Goal: Transaction & Acquisition: Purchase product/service

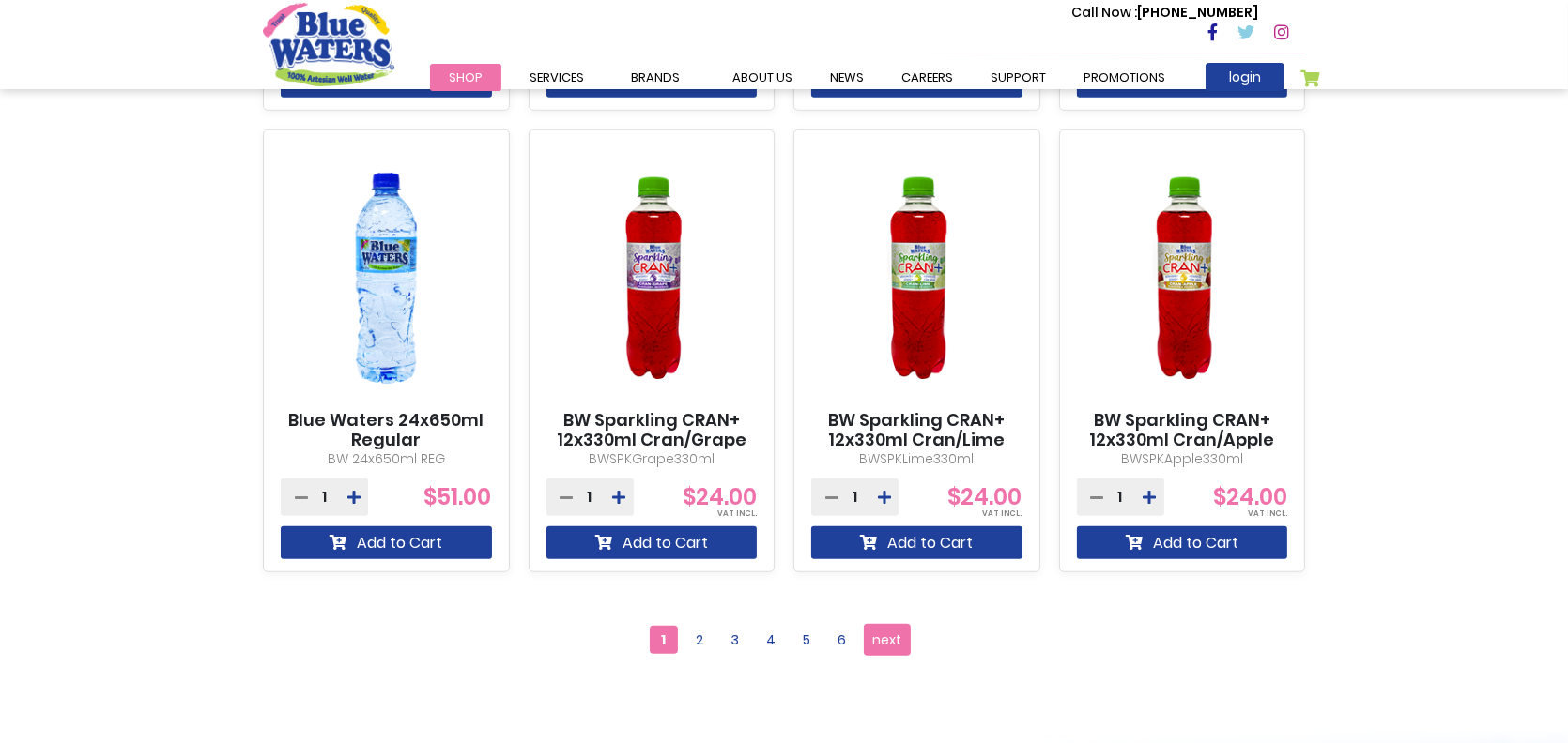
scroll to position [1877, 0]
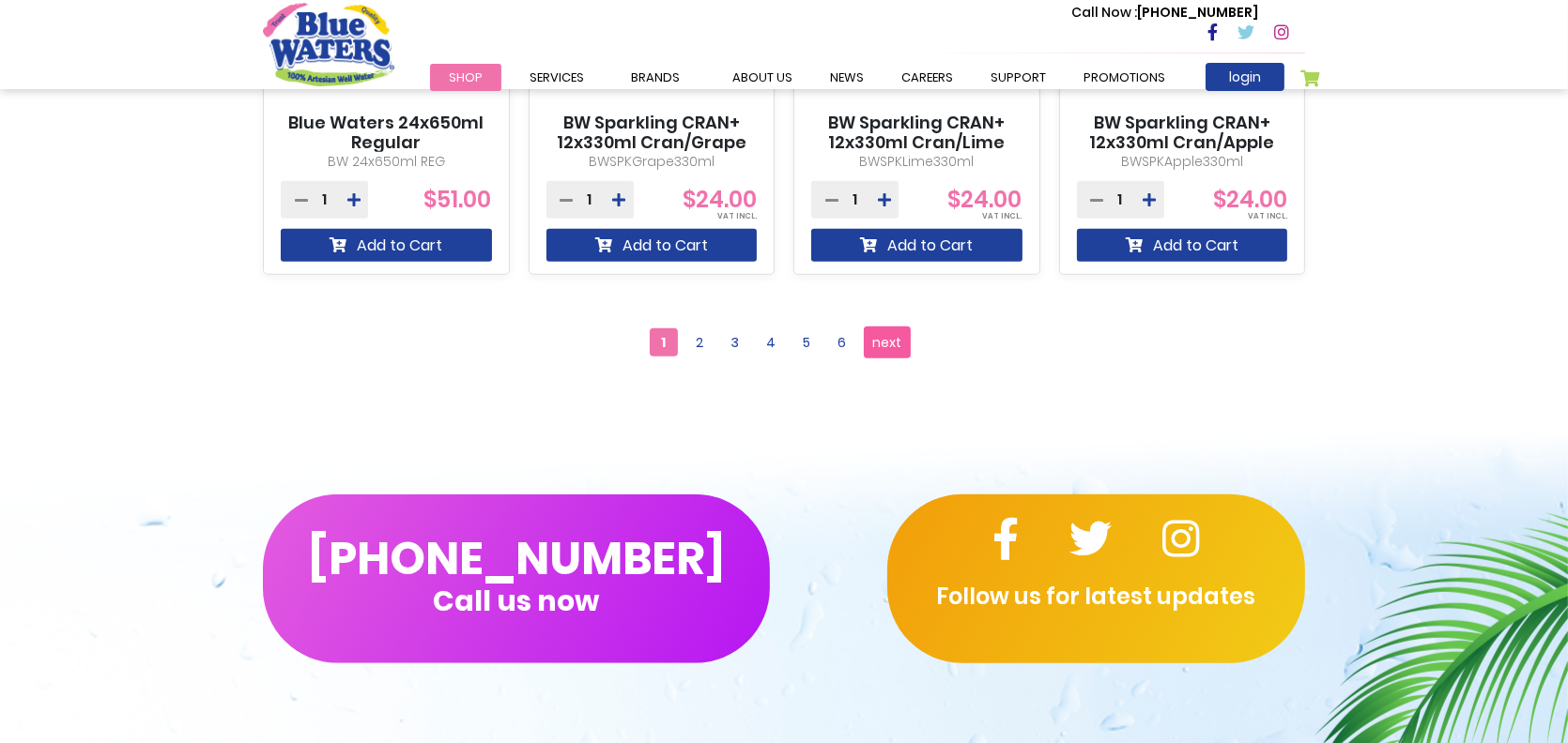
click at [879, 340] on span "next" at bounding box center [888, 342] width 29 height 28
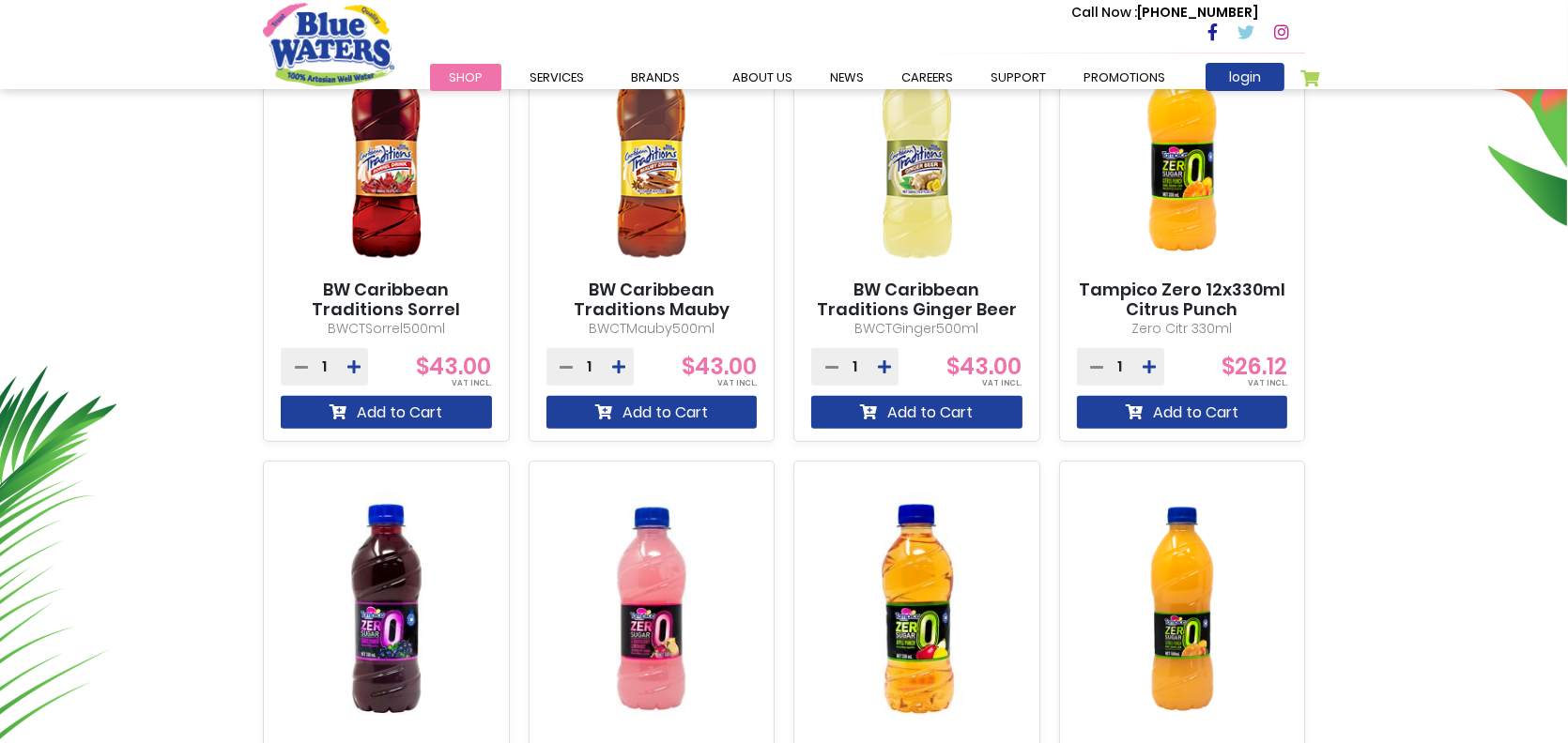
scroll to position [845, 0]
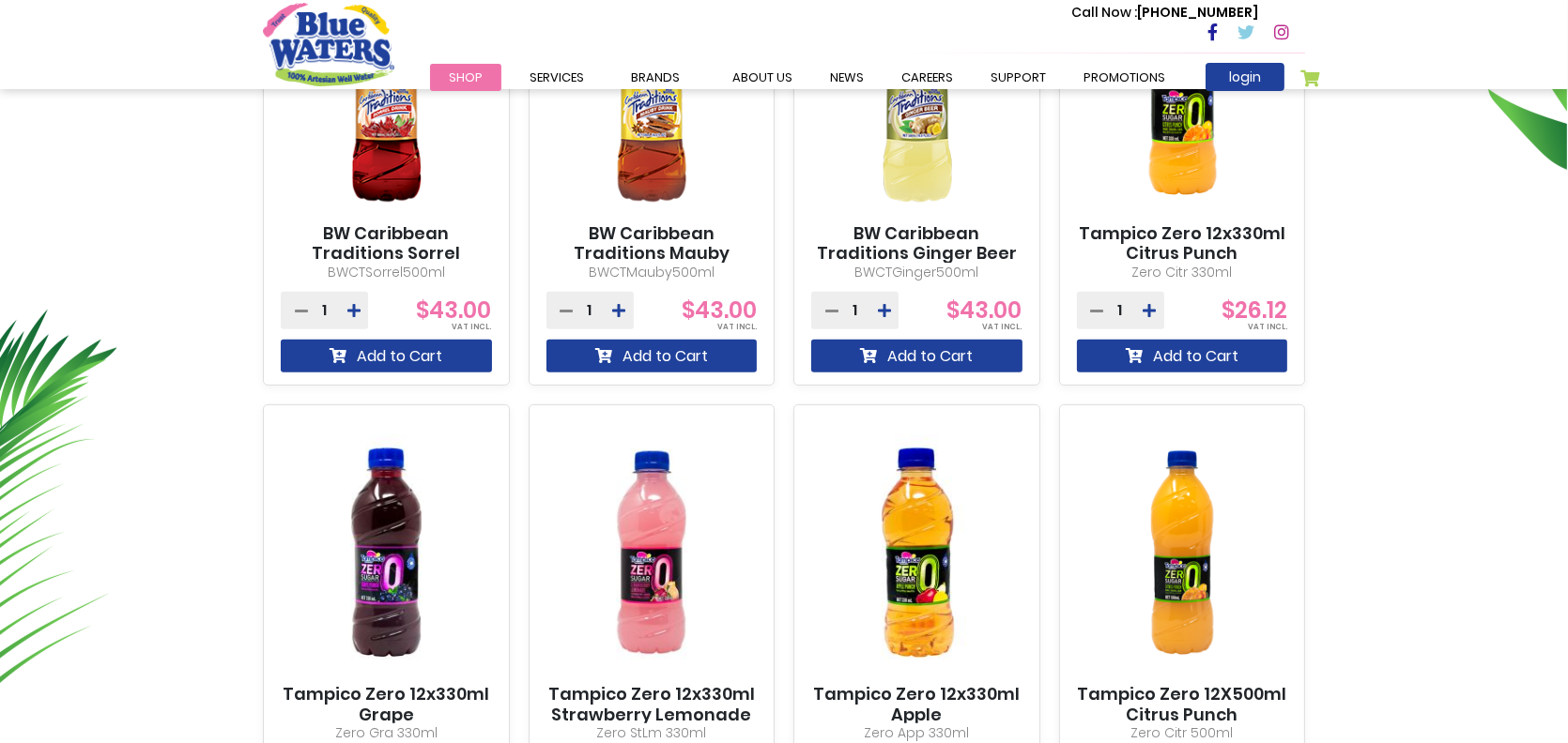
drag, startPoint x: 460, startPoint y: 266, endPoint x: 317, endPoint y: 225, distance: 148.8
click at [317, 225] on div "BW Caribbean Traditions Sorrel 12x500ml BWCTSorrel500ml 1 $43.00 Add to Cart" at bounding box center [386, 164] width 247 height 443
copy div "BW Caribbean Traditions Sorrel 12x500ml BWCTSorrel500ml"
click at [11, 167] on div "**********" at bounding box center [784, 602] width 1568 height 1701
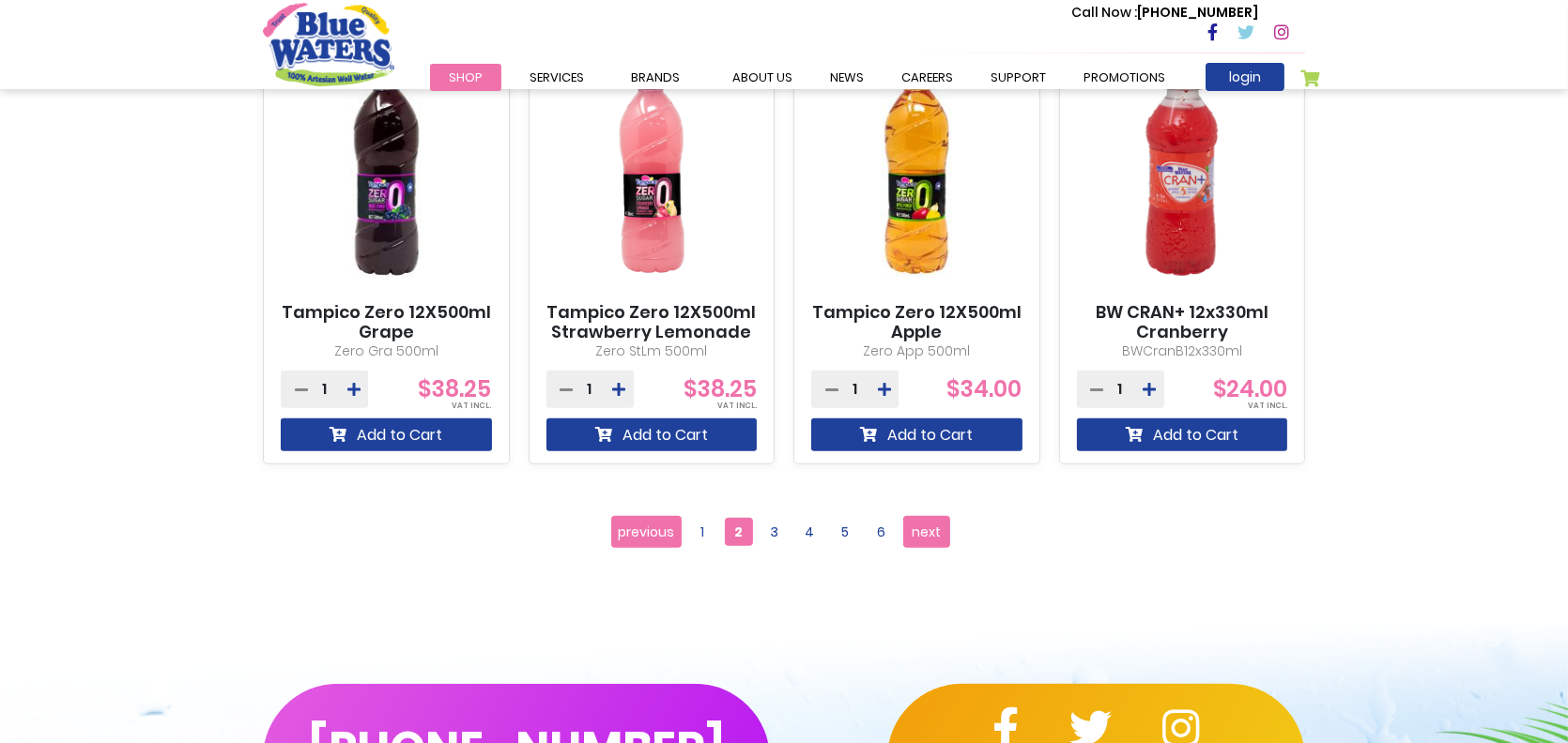
scroll to position [1688, 0]
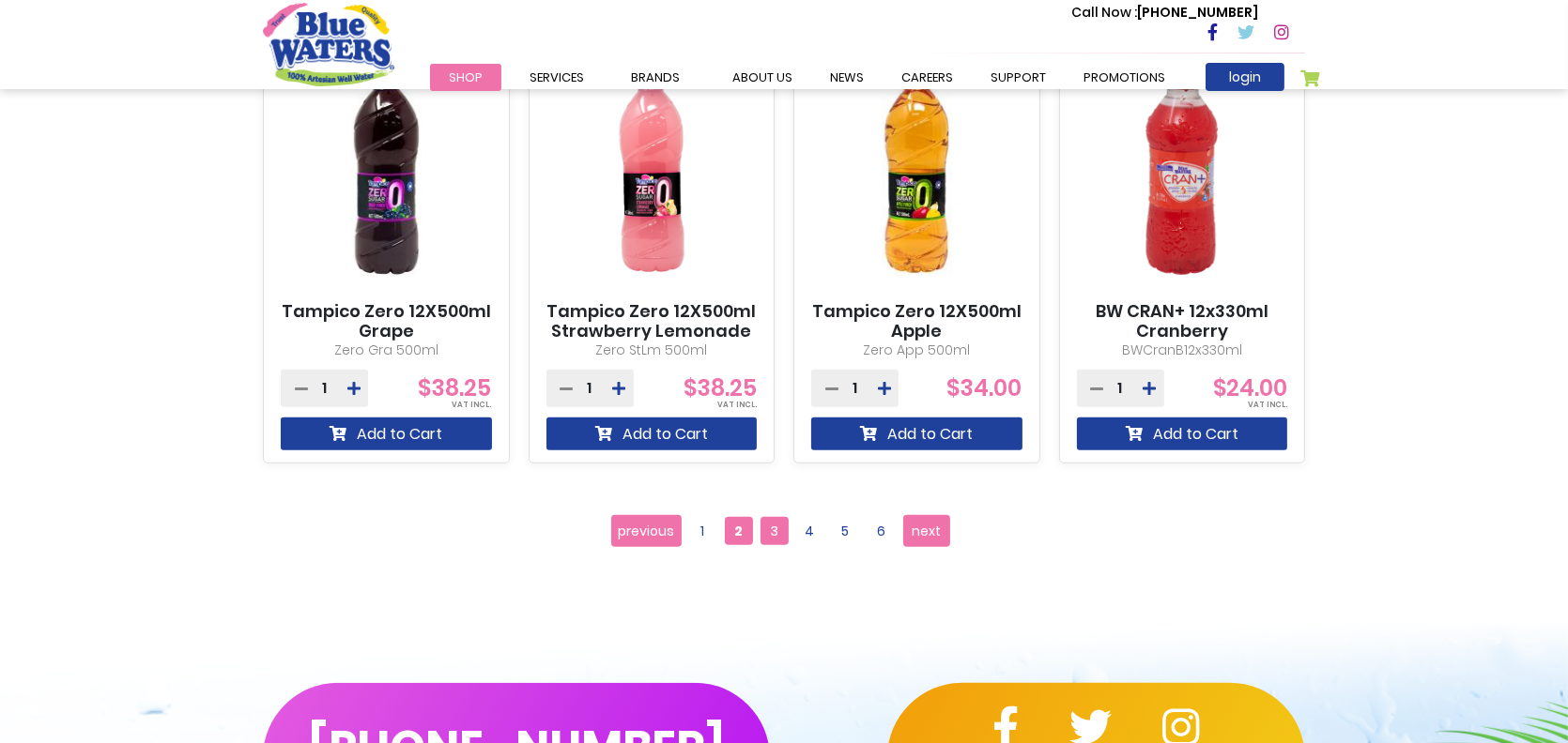
click at [770, 529] on span "3" at bounding box center [774, 531] width 28 height 28
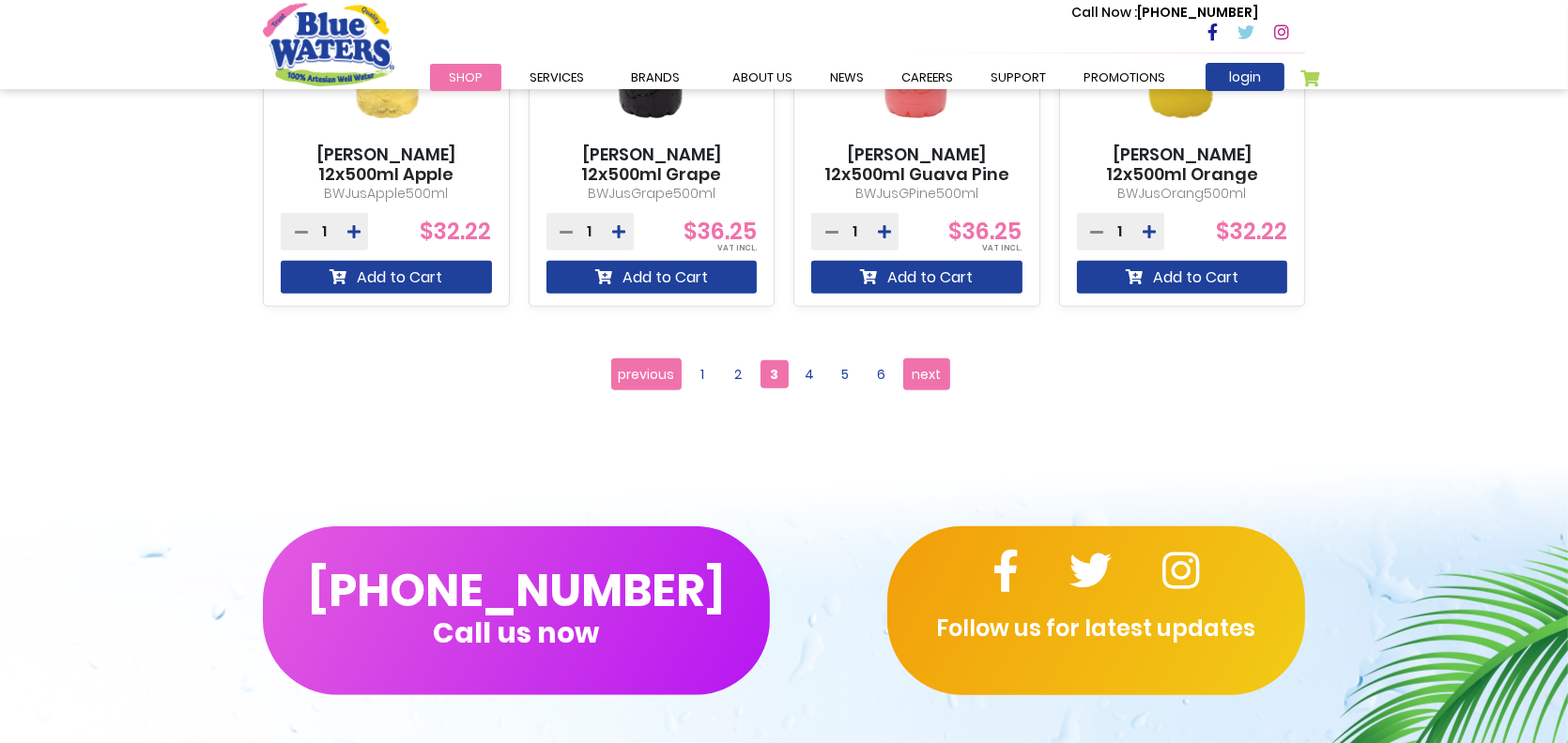
scroll to position [1970, 0]
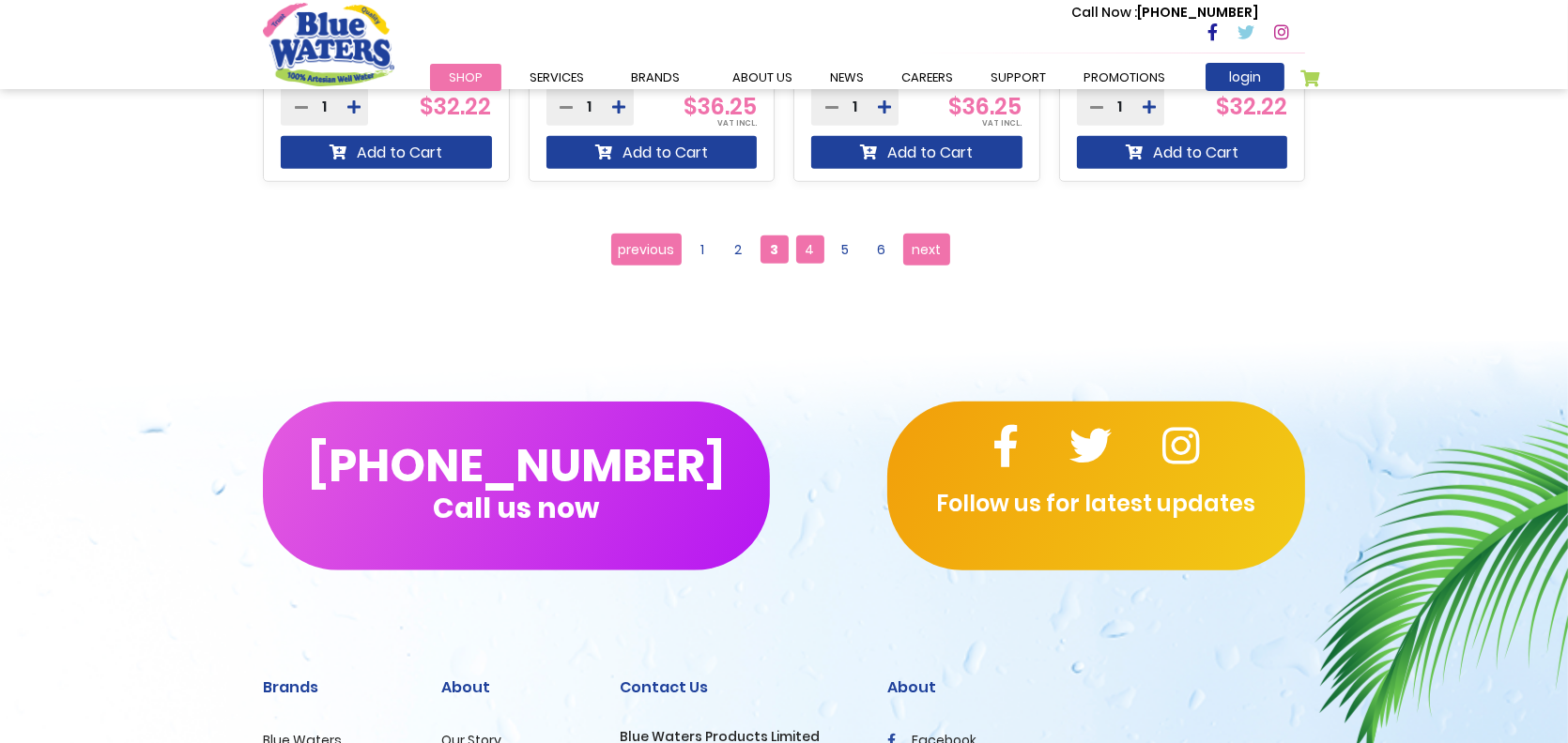
click at [816, 254] on span "4" at bounding box center [809, 249] width 28 height 28
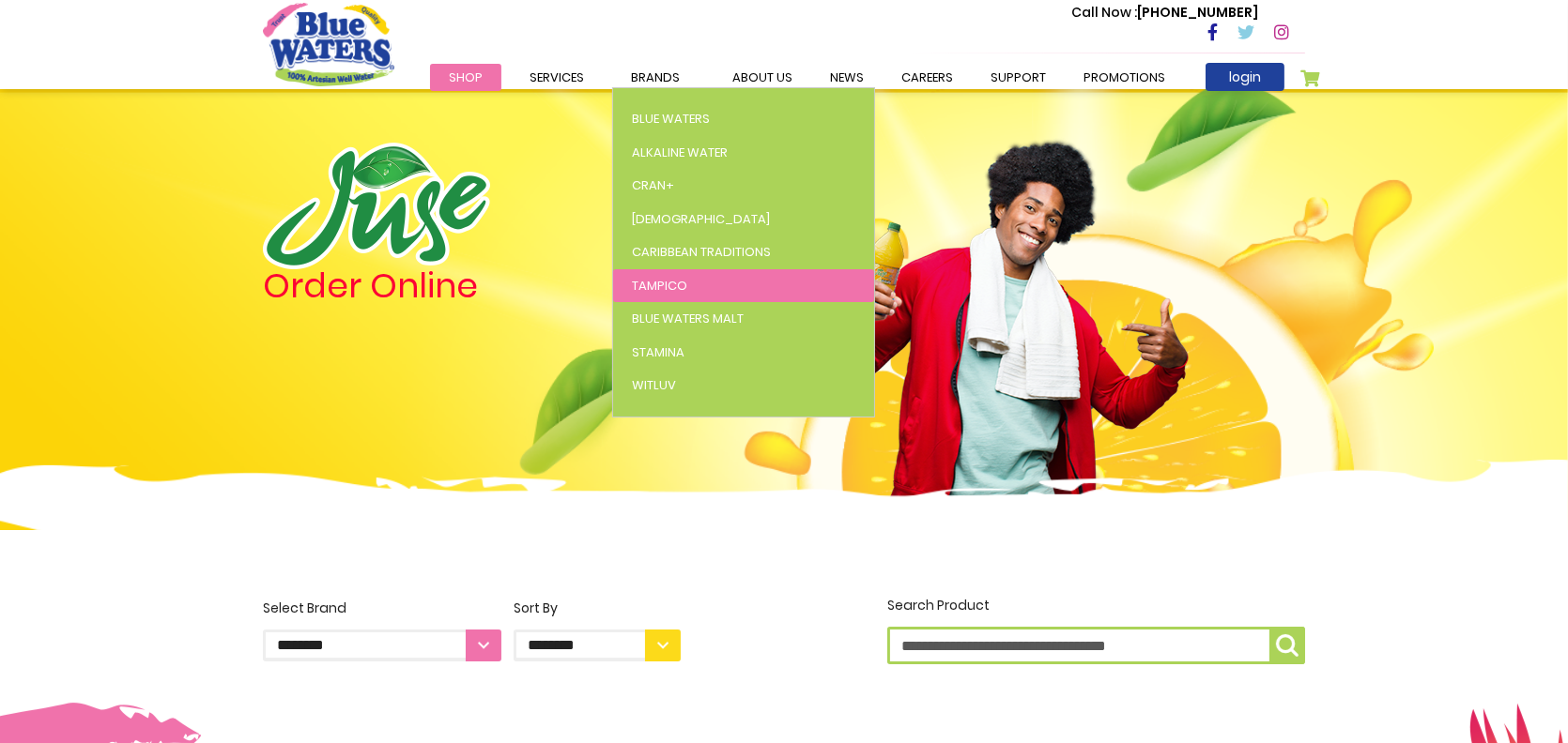
click at [649, 286] on span "Tampico" at bounding box center [659, 286] width 55 height 17
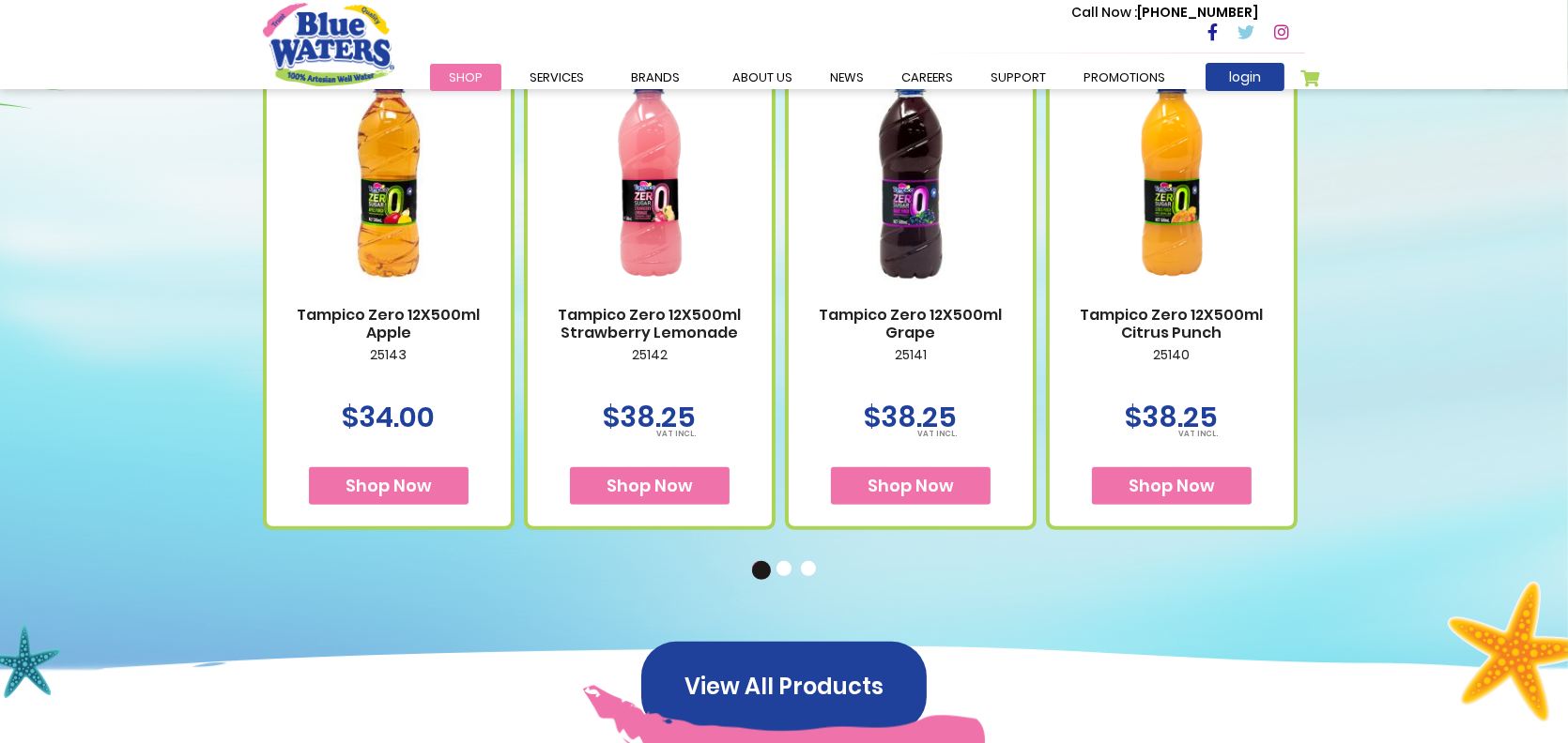
scroll to position [1119, 0]
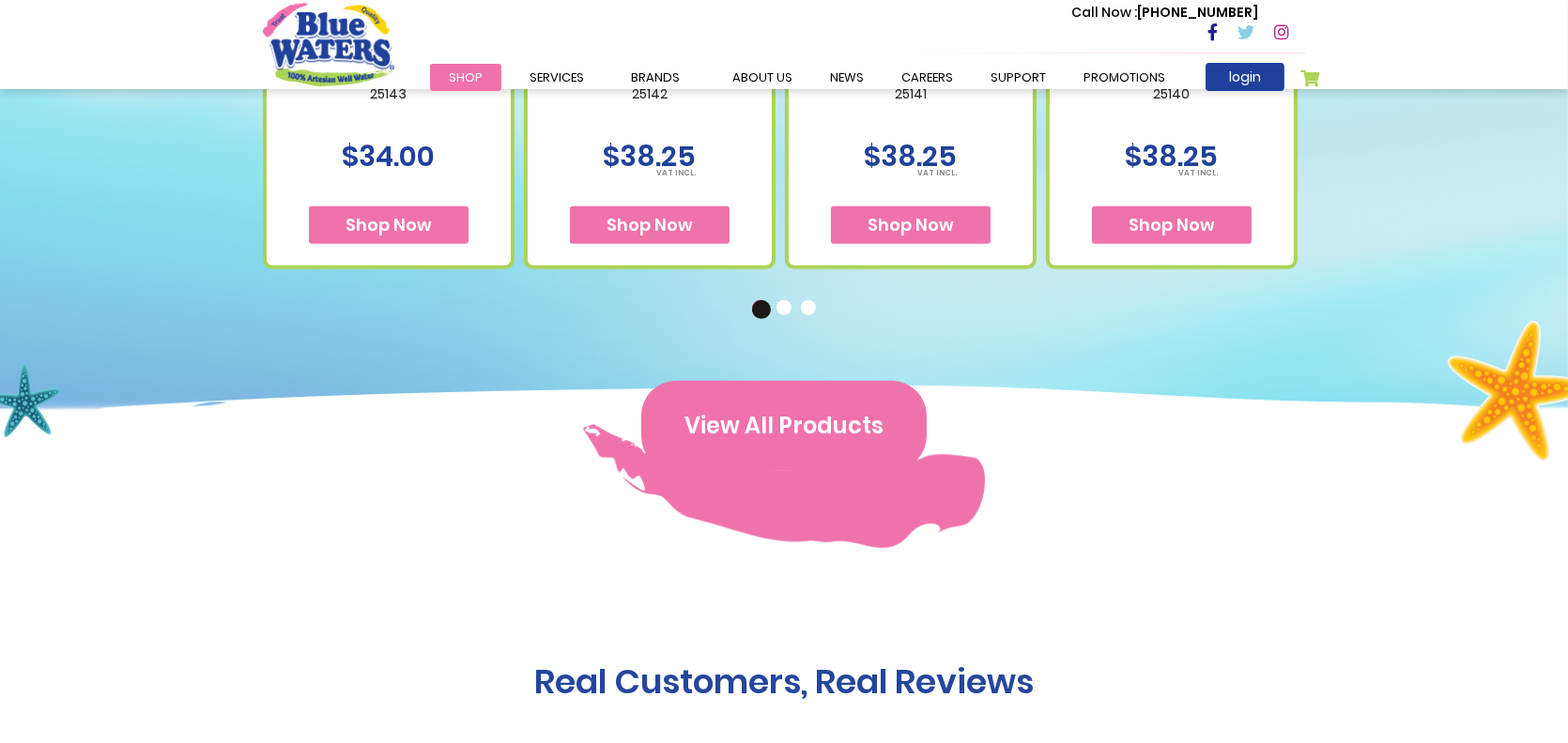
click at [858, 390] on button "View All Products" at bounding box center [784, 425] width 285 height 90
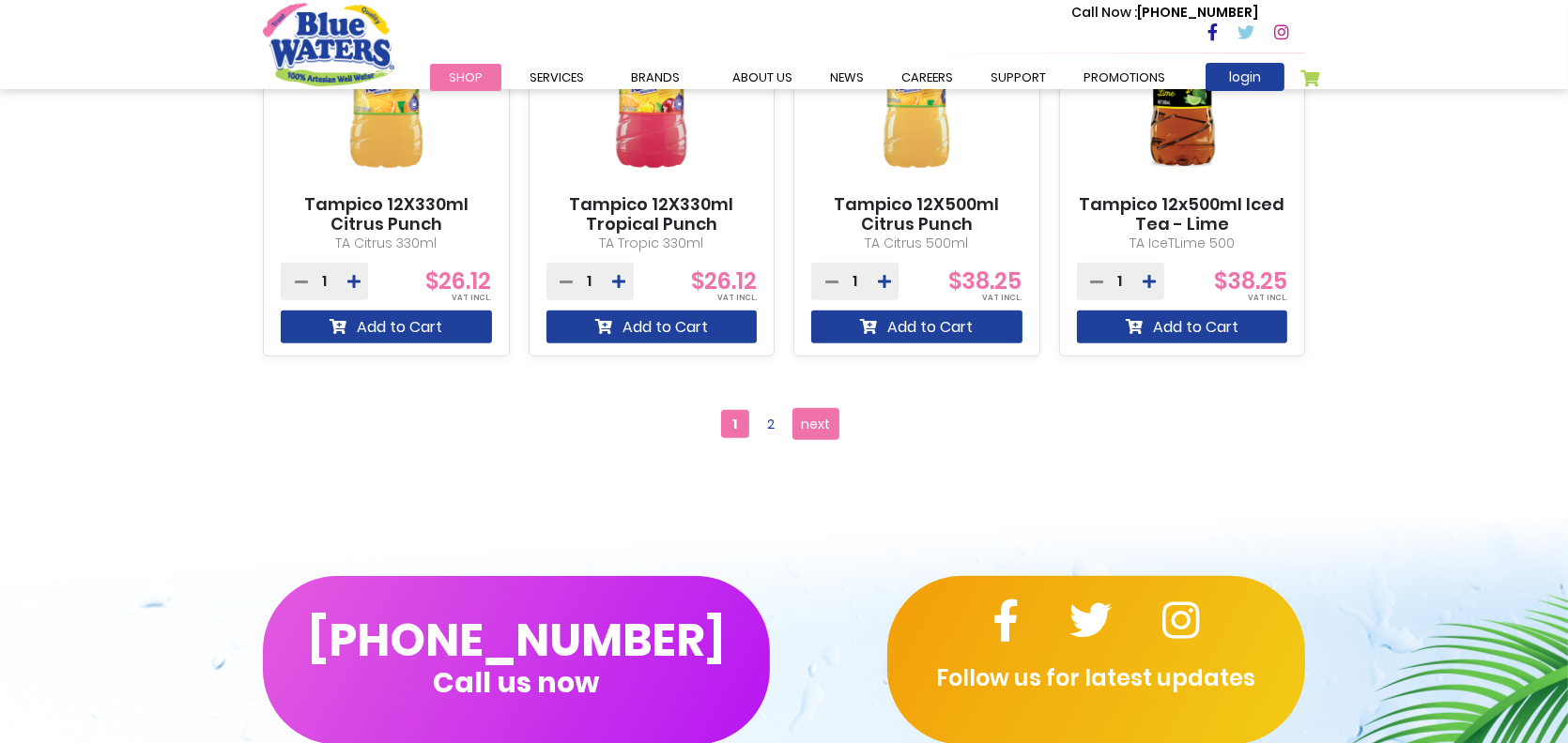
scroll to position [1782, 0]
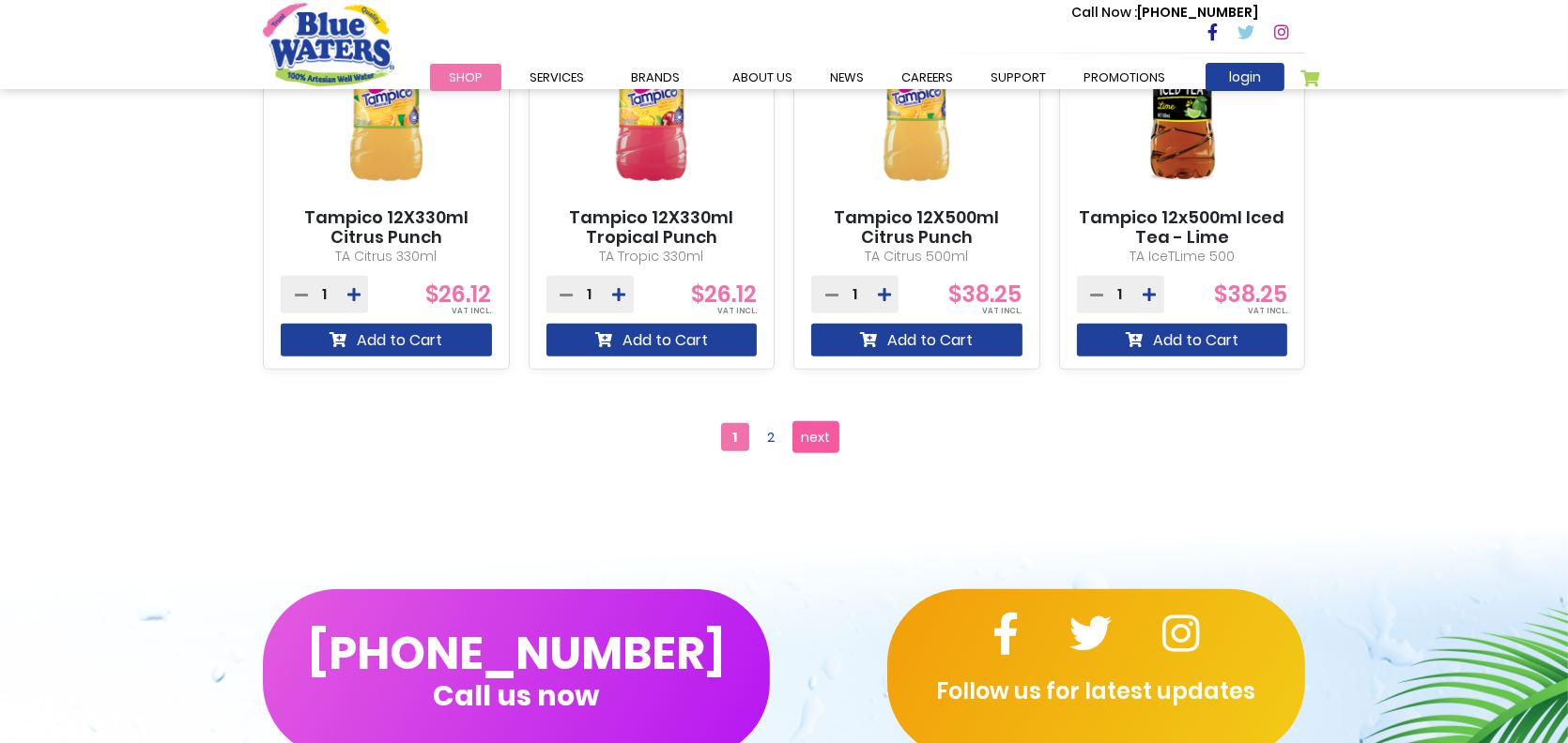
click at [829, 428] on span "next" at bounding box center [816, 437] width 29 height 28
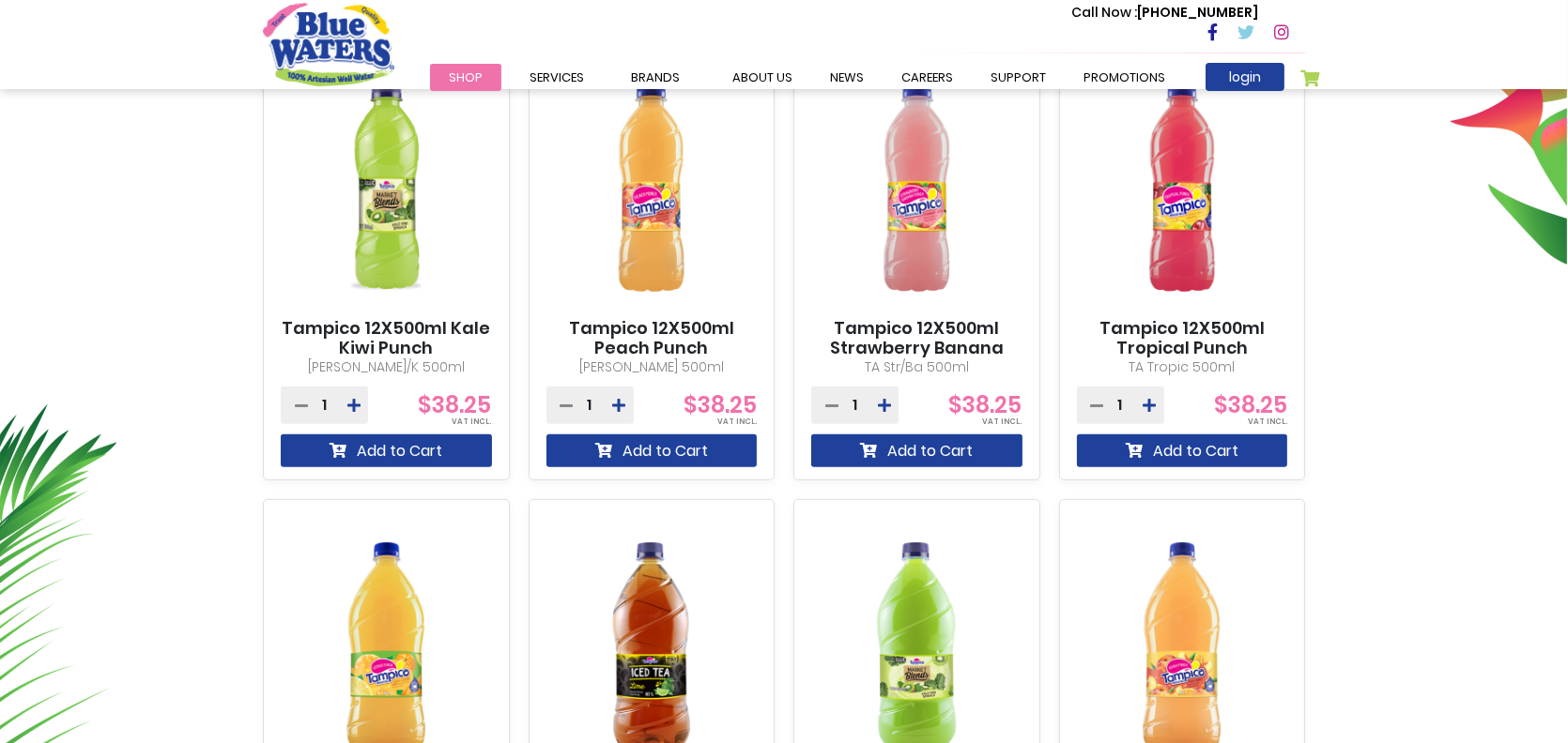
scroll to position [751, 0]
click at [1156, 327] on link "Tampico 12X500ml Tropical Punch" at bounding box center [1182, 337] width 211 height 41
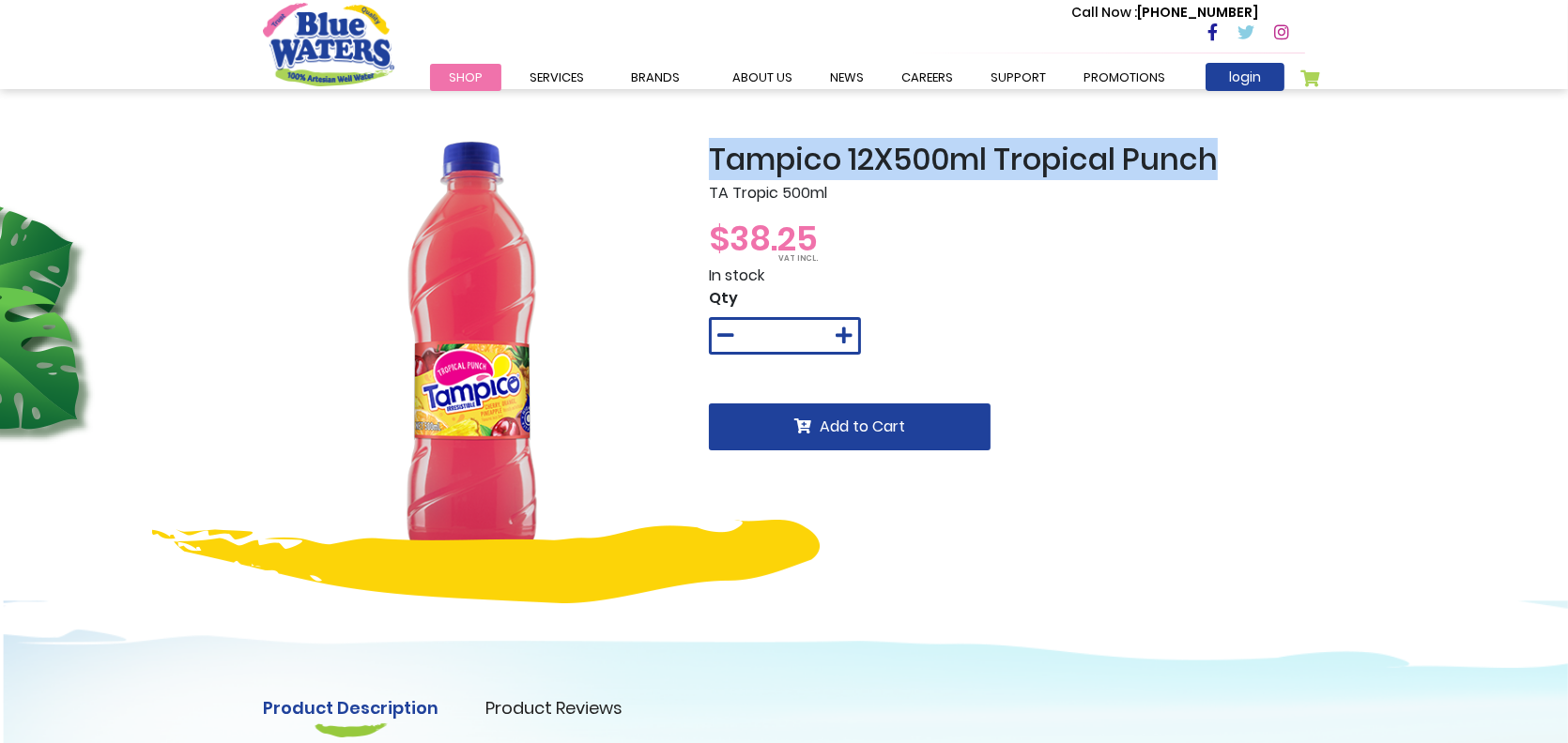
drag, startPoint x: 1233, startPoint y: 158, endPoint x: 710, endPoint y: 161, distance: 523.0
click at [710, 161] on h2 "Tampico 12X500ml Tropical Punch" at bounding box center [1006, 159] width 596 height 36
copy h2 "Tampico 12X500ml Tropical Punch"
